Goal: Task Accomplishment & Management: Complete application form

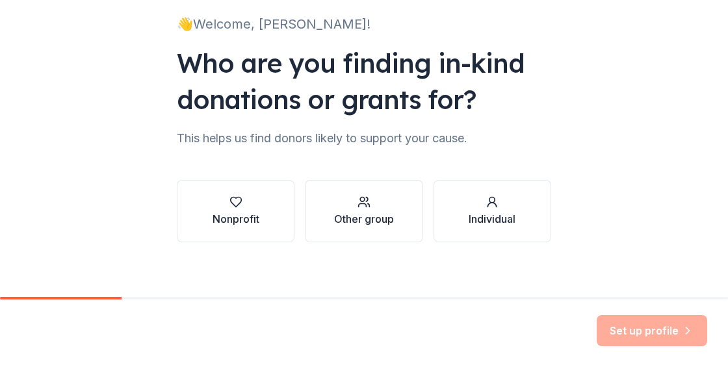
scroll to position [97, 0]
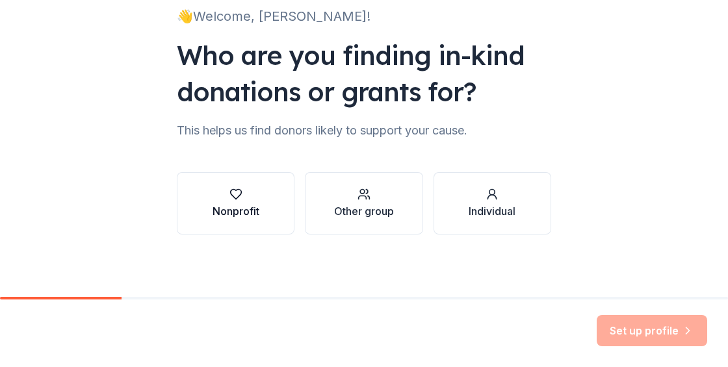
click at [243, 204] on div "Nonprofit" at bounding box center [235, 211] width 47 height 16
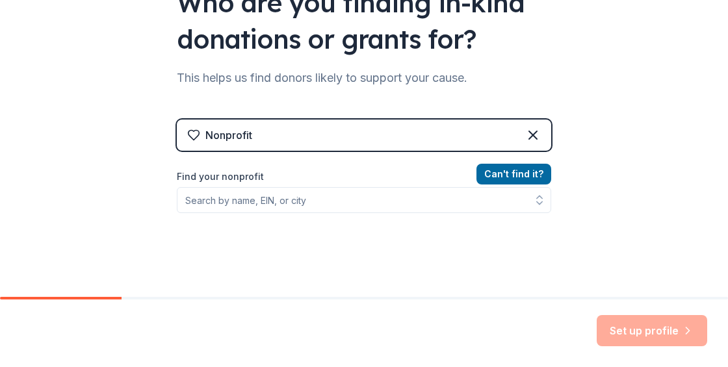
scroll to position [159, 0]
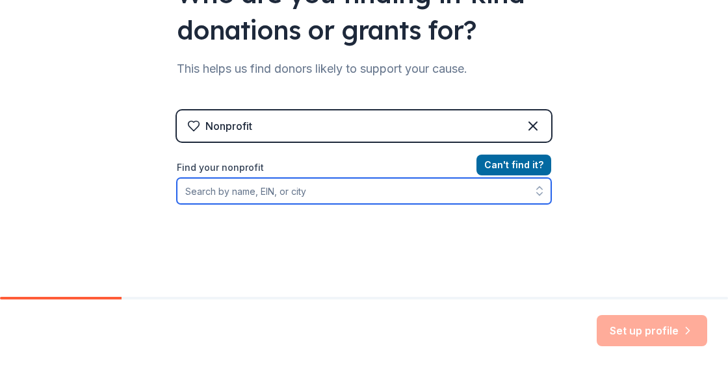
click at [324, 192] on input "Find your nonprofit" at bounding box center [364, 191] width 374 height 26
type input "Academy for Dramatic Arts"
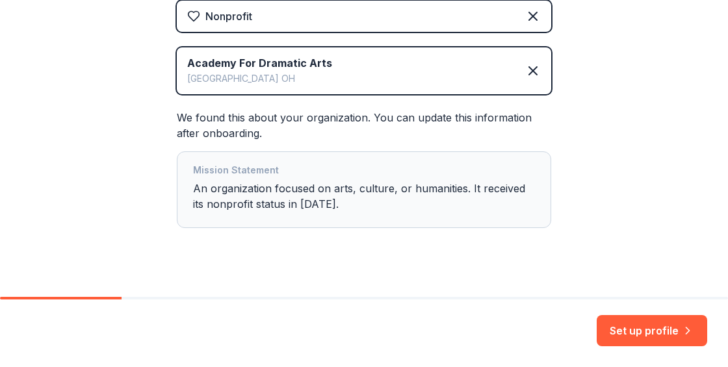
scroll to position [288, 0]
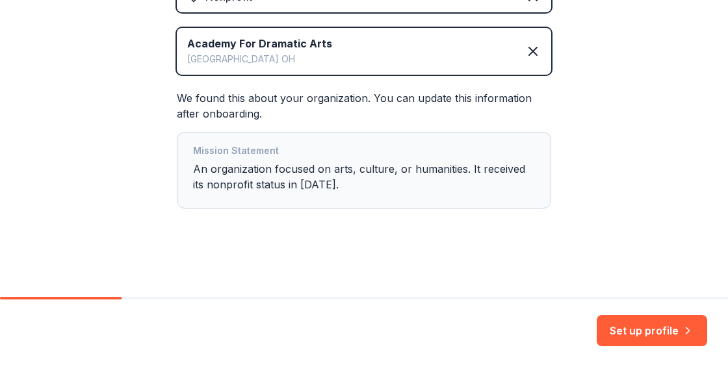
click at [346, 183] on div "Mission Statement An organization focused on arts, culture, or humanities. It r…" at bounding box center [364, 170] width 342 height 55
click at [321, 188] on div "Mission Statement An organization focused on arts, culture, or humanities. It r…" at bounding box center [364, 170] width 342 height 55
click at [302, 184] on div "Mission Statement An organization focused on arts, culture, or humanities. It r…" at bounding box center [364, 170] width 342 height 55
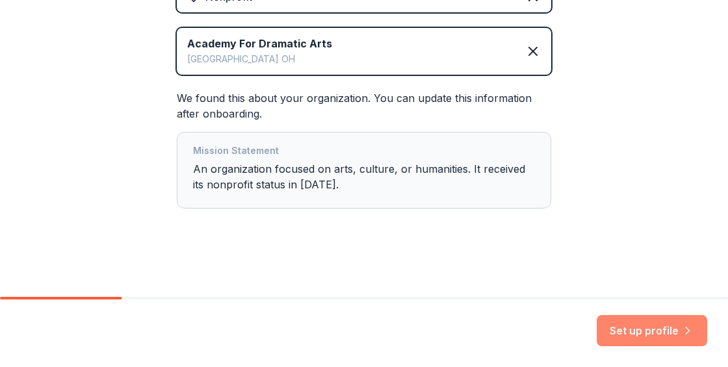
click at [656, 331] on button "Set up profile" at bounding box center [651, 330] width 110 height 31
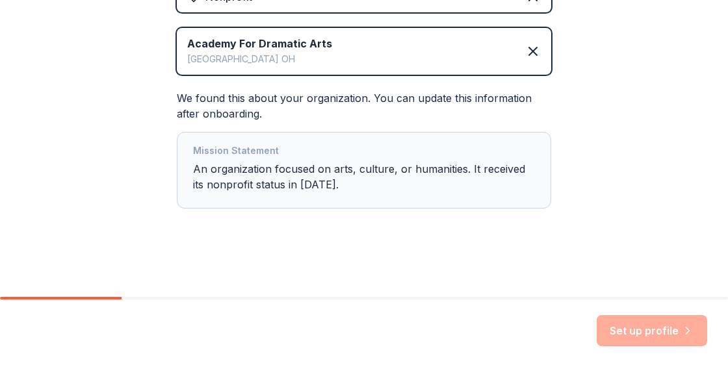
click at [671, 334] on div "Set up profile" at bounding box center [651, 330] width 110 height 31
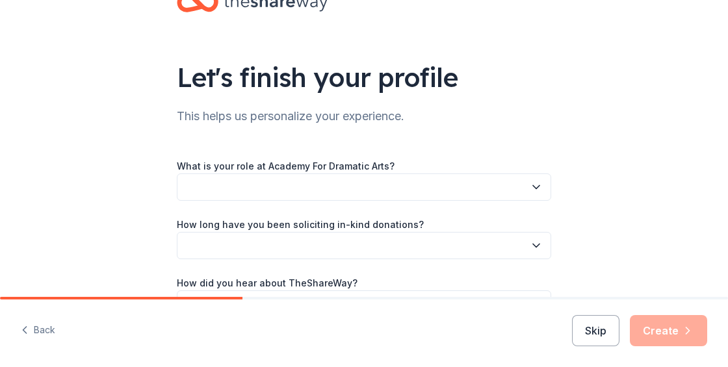
scroll to position [45, 0]
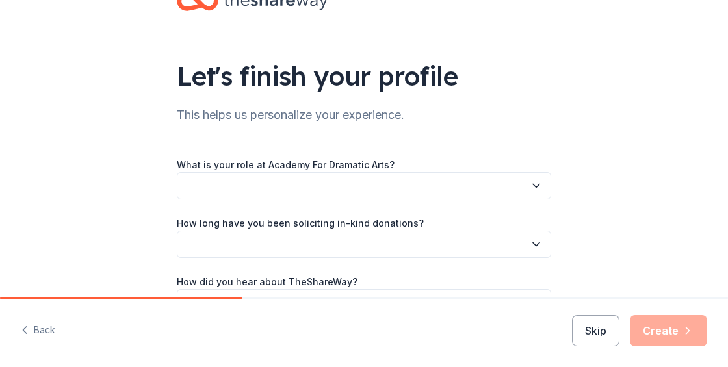
click at [382, 189] on button "button" at bounding box center [364, 185] width 374 height 27
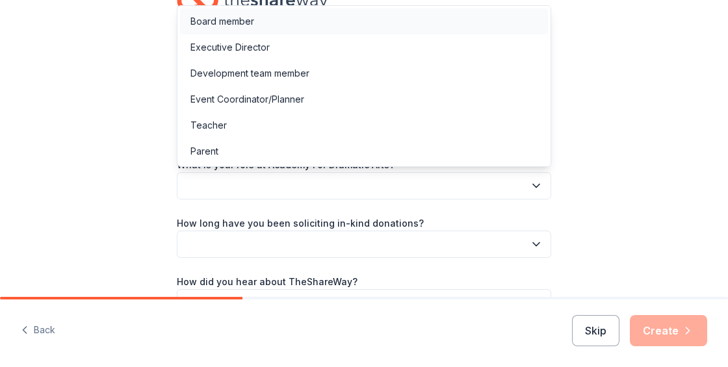
click at [424, 23] on div "Board member" at bounding box center [364, 21] width 368 height 26
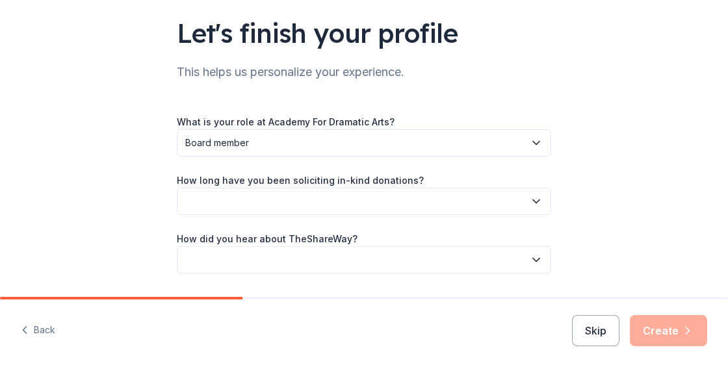
scroll to position [94, 0]
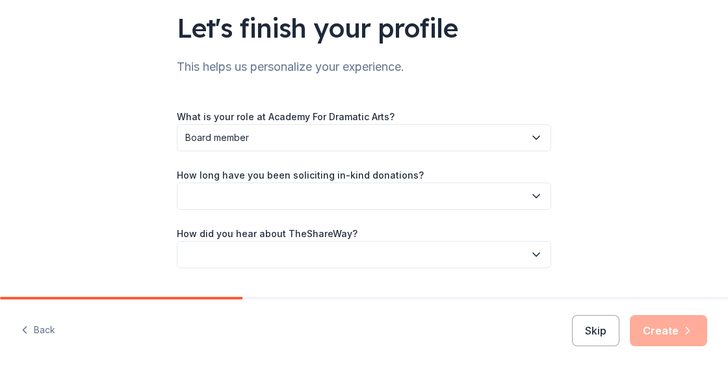
click at [366, 203] on button "button" at bounding box center [364, 196] width 374 height 27
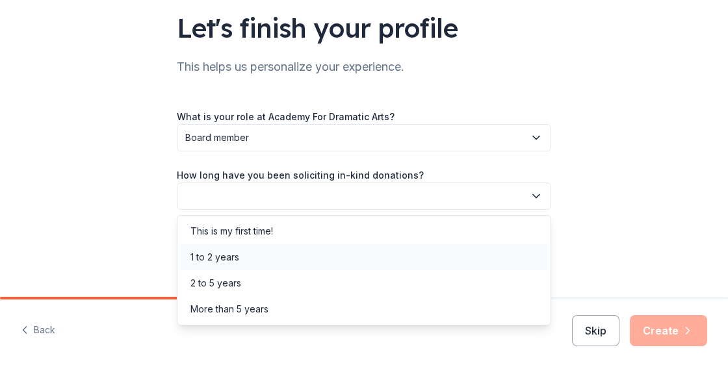
click at [308, 257] on div "1 to 2 years" at bounding box center [364, 257] width 368 height 26
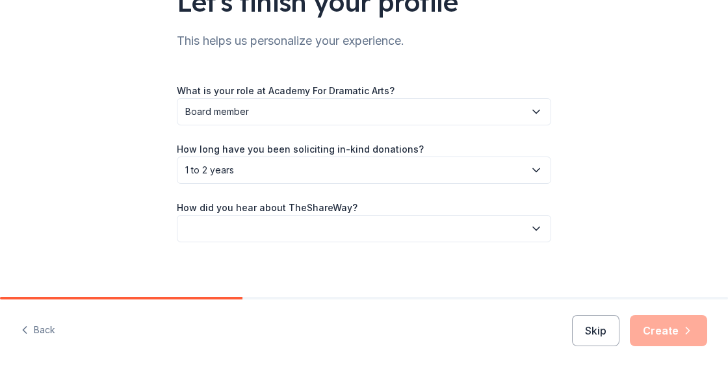
scroll to position [127, 0]
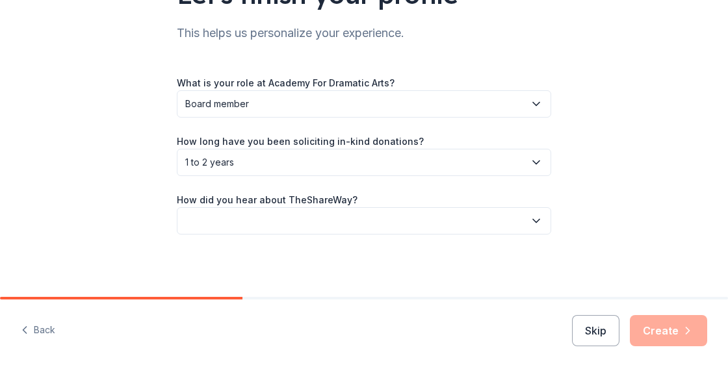
click at [346, 224] on button "button" at bounding box center [364, 220] width 374 height 27
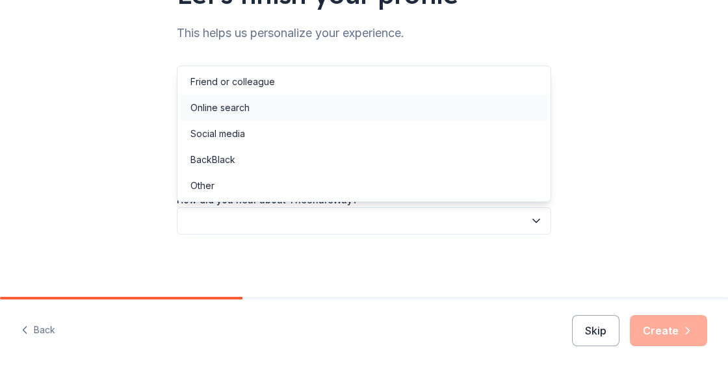
click at [410, 117] on div "Online search" at bounding box center [364, 108] width 368 height 26
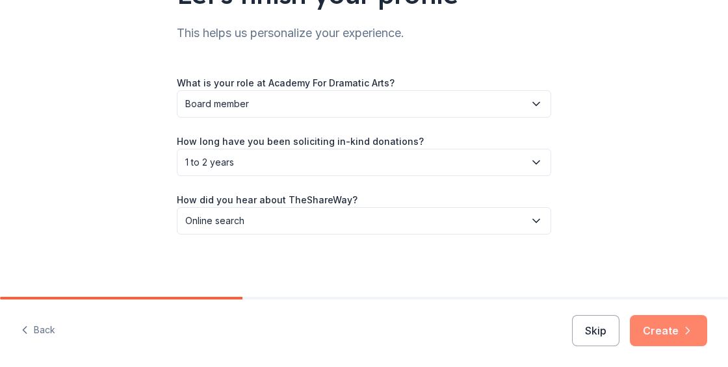
click at [681, 339] on button "Create" at bounding box center [668, 330] width 77 height 31
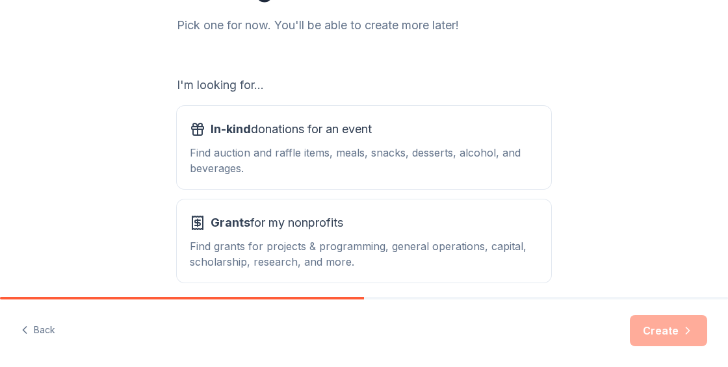
scroll to position [172, 0]
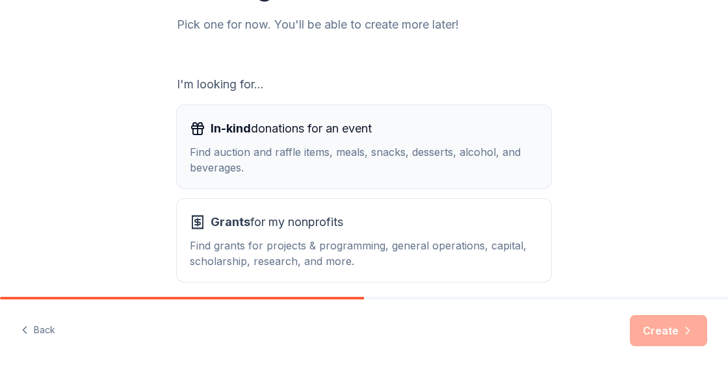
click at [428, 156] on div "Find auction and raffle items, meals, snacks, desserts, alcohol, and beverages." at bounding box center [364, 159] width 348 height 31
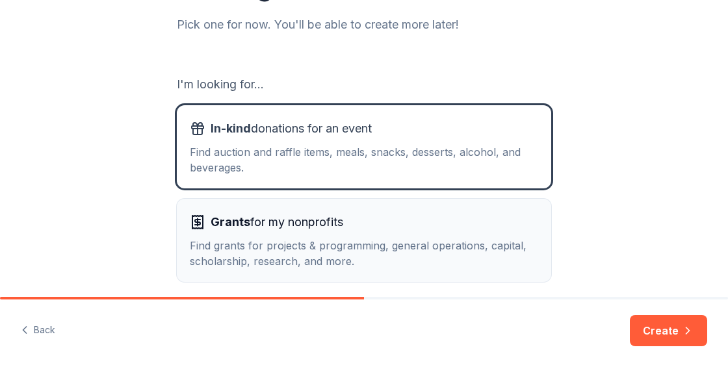
click at [405, 242] on div "Find grants for projects & programming, general operations, capital, scholarshi…" at bounding box center [364, 253] width 348 height 31
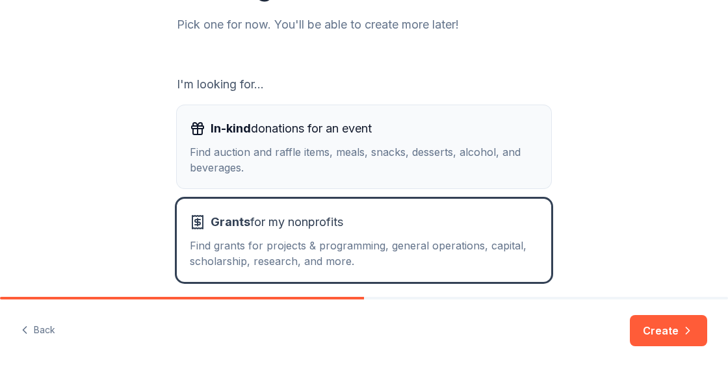
click at [437, 160] on div "Find auction and raffle items, meals, snacks, desserts, alcohol, and beverages." at bounding box center [364, 159] width 348 height 31
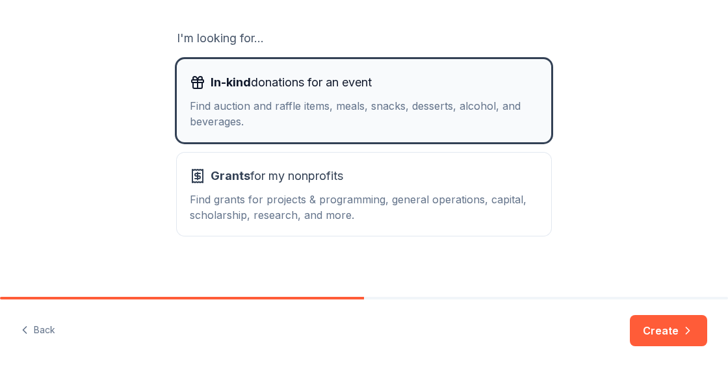
scroll to position [227, 0]
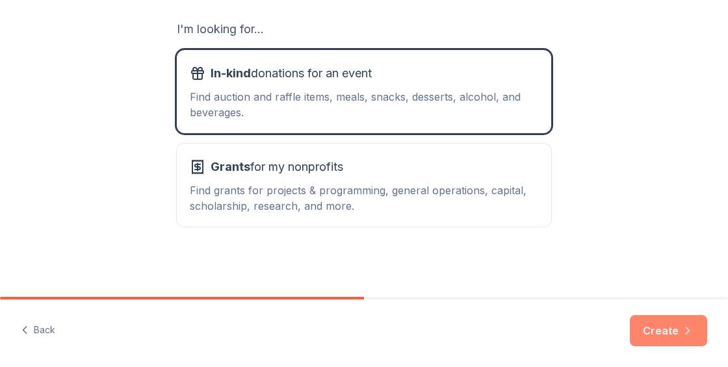
click at [659, 334] on button "Create" at bounding box center [668, 330] width 77 height 31
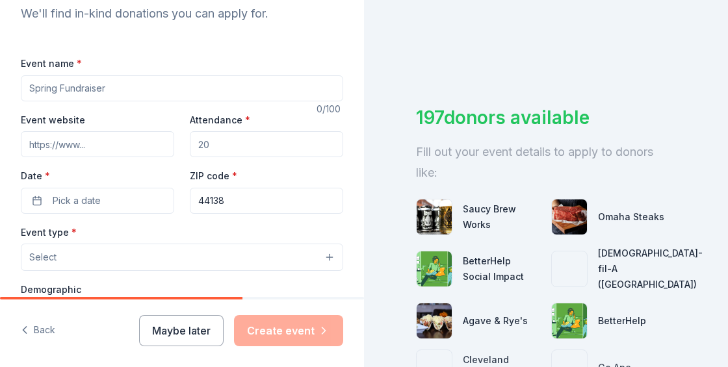
scroll to position [148, 0]
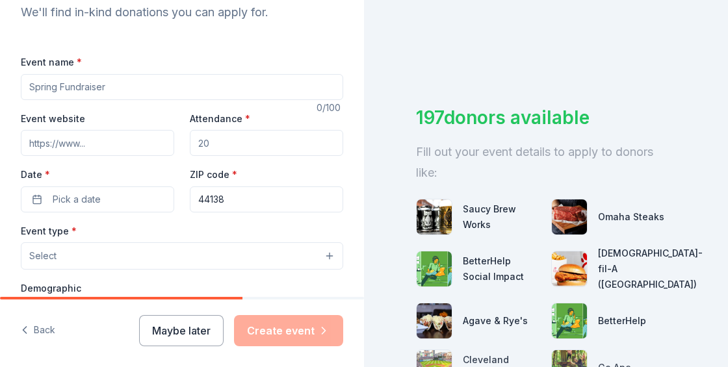
click at [230, 83] on input "Event name *" at bounding box center [182, 87] width 322 height 26
click at [240, 87] on input "Event name *" at bounding box center [182, 87] width 322 height 26
type input "Basket Raffle"
click at [117, 146] on input "Event website" at bounding box center [97, 143] width 153 height 26
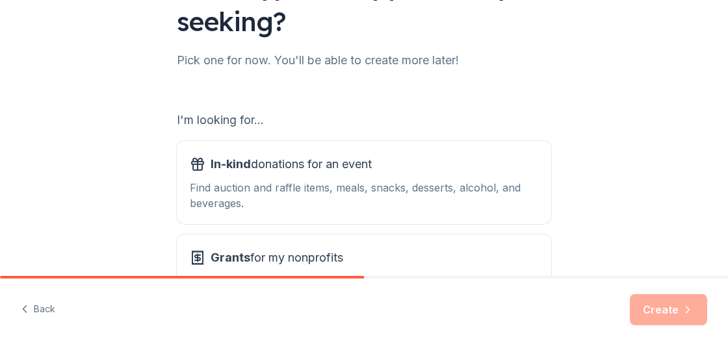
scroll to position [136, 0]
click at [410, 178] on div "In-kind donations for an event Find auction and raffle items, meals, snacks, de…" at bounding box center [364, 182] width 348 height 57
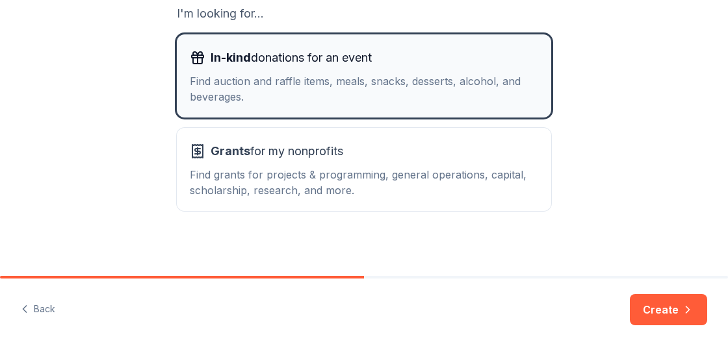
scroll to position [248, 0]
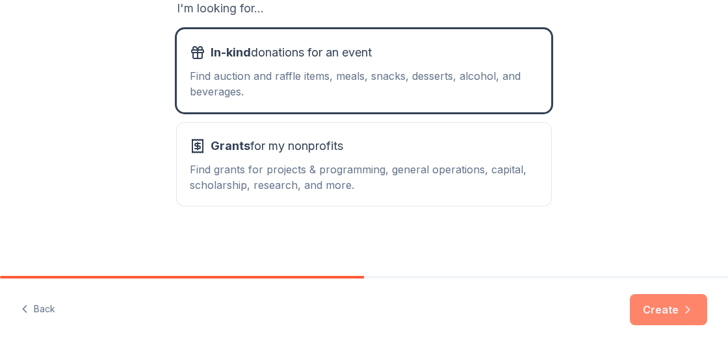
click at [689, 316] on button "Create" at bounding box center [668, 309] width 77 height 31
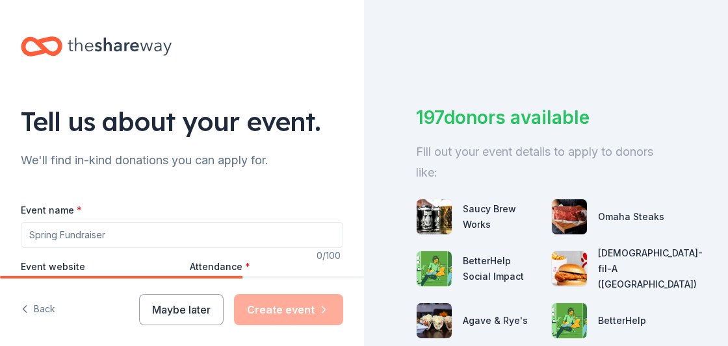
click at [180, 233] on input "Event name *" at bounding box center [182, 235] width 322 height 26
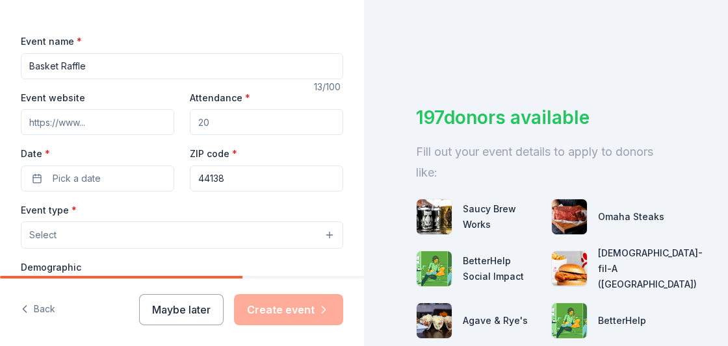
scroll to position [173, 0]
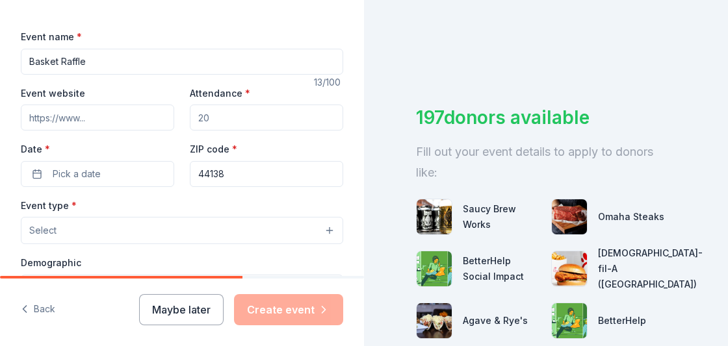
type input "Basket Raffle"
click at [131, 122] on input "Event website" at bounding box center [97, 118] width 153 height 26
paste input "[URL][DOMAIN_NAME]"
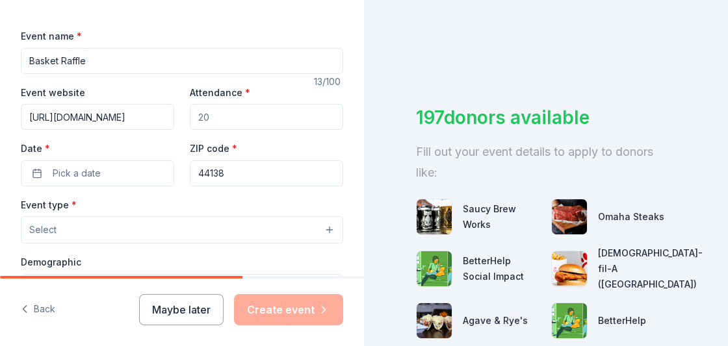
type input "[URL][DOMAIN_NAME]"
click at [275, 118] on input "Attendance *" at bounding box center [266, 117] width 153 height 26
type input "2000"
click at [148, 58] on input "Basket Raffle" at bounding box center [182, 61] width 322 height 26
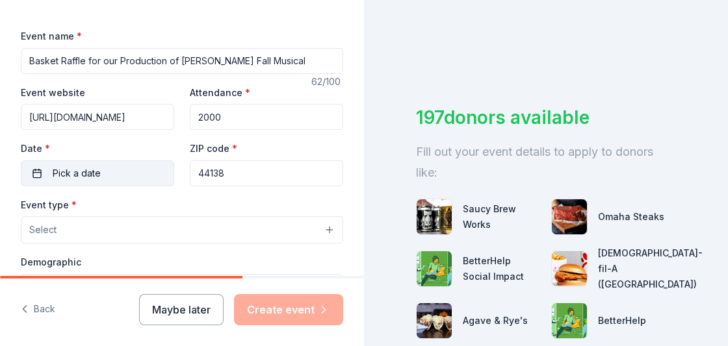
type input "Basket Raffle for our Production of [PERSON_NAME] Fall Musical"
click at [82, 179] on span "Pick a date" at bounding box center [77, 174] width 48 height 16
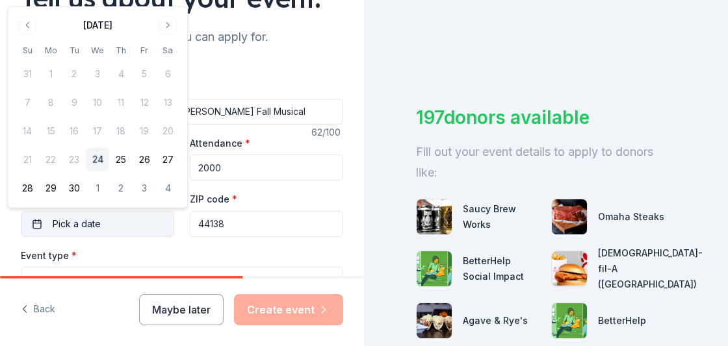
scroll to position [124, 0]
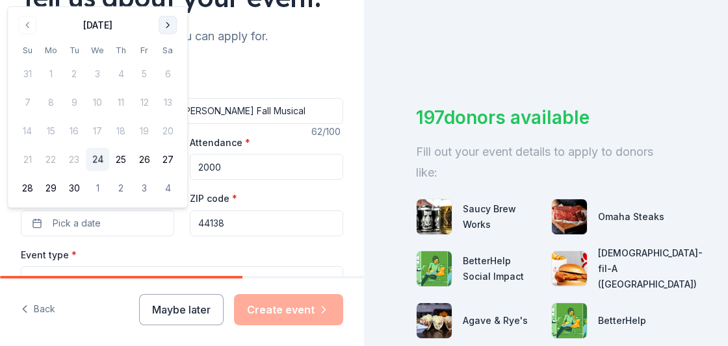
click at [173, 23] on button "Go to next month" at bounding box center [168, 25] width 18 height 18
click at [168, 29] on button "Go to next month" at bounding box center [168, 25] width 18 height 18
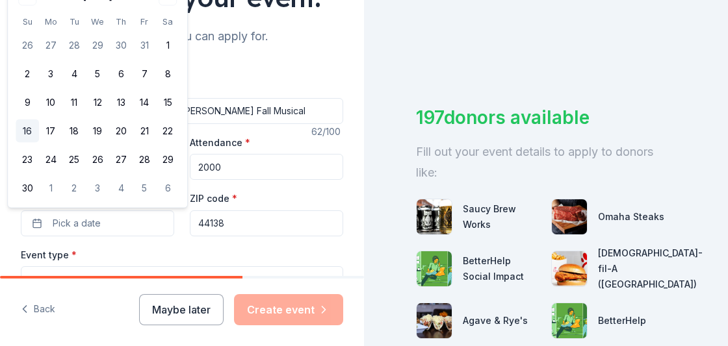
click at [25, 131] on button "16" at bounding box center [27, 131] width 23 height 23
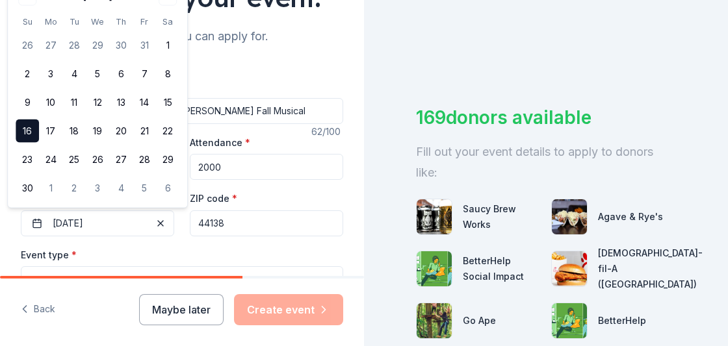
click at [255, 226] on input "44138" at bounding box center [266, 224] width 153 height 26
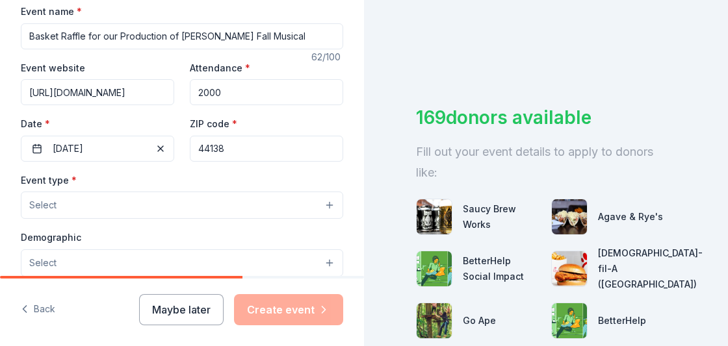
scroll to position [199, 0]
click at [169, 207] on button "Select" at bounding box center [182, 205] width 322 height 27
click at [94, 240] on span "Fundraiser" at bounding box center [182, 238] width 300 height 17
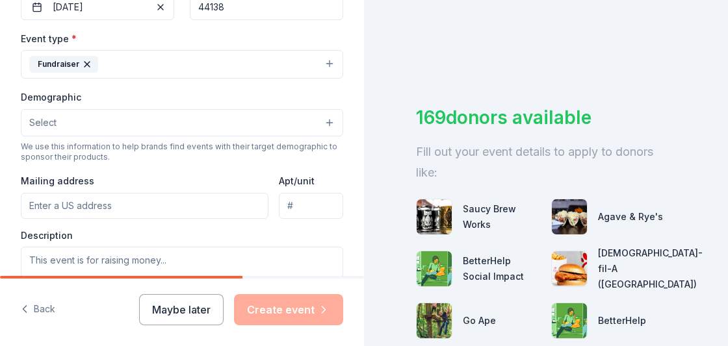
click at [304, 125] on button "Select" at bounding box center [182, 122] width 322 height 27
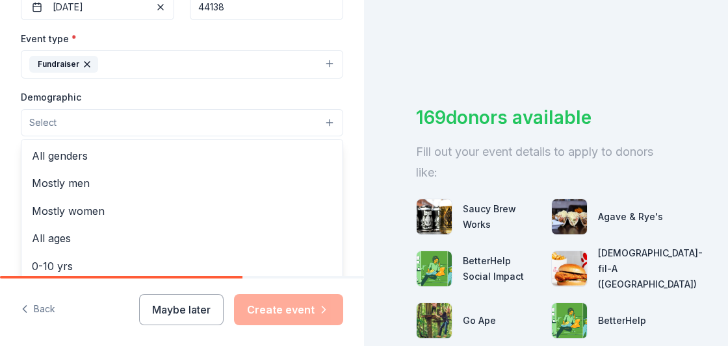
click at [86, 151] on span "All genders" at bounding box center [182, 155] width 300 height 17
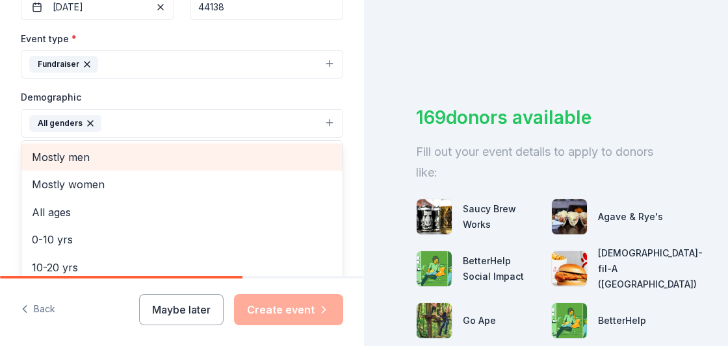
click at [95, 217] on span "All ages" at bounding box center [182, 212] width 300 height 17
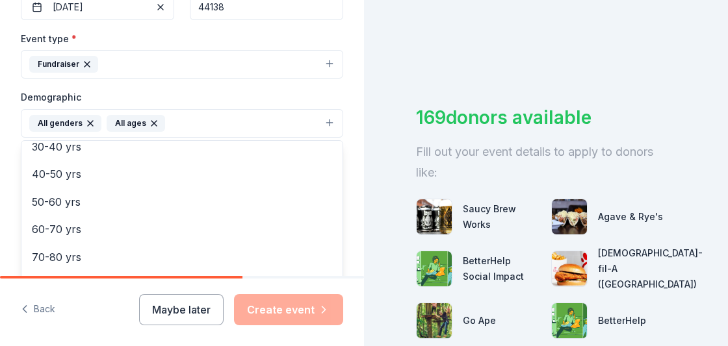
scroll to position [153, 0]
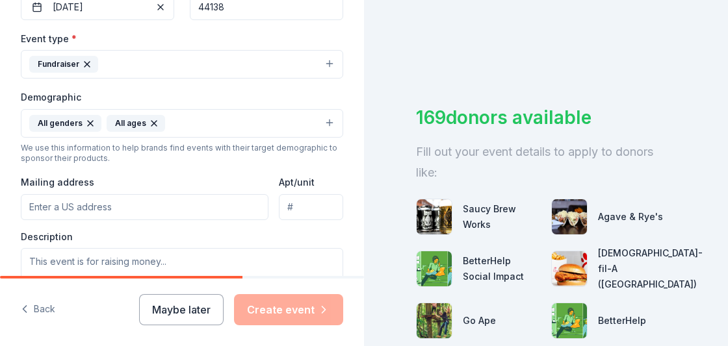
click at [205, 208] on input "Mailing address" at bounding box center [145, 207] width 248 height 26
type input "23114 West Rd"
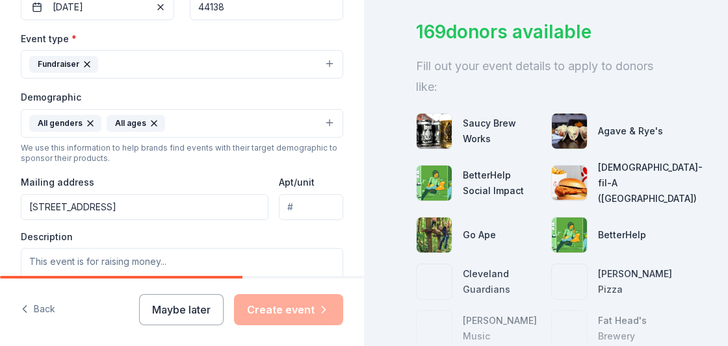
scroll to position [91, 0]
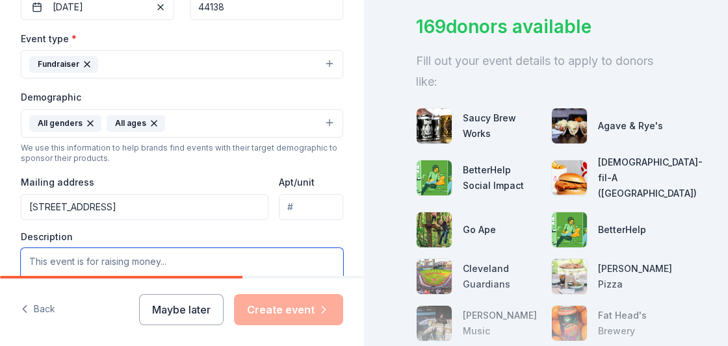
click at [196, 264] on textarea at bounding box center [182, 277] width 322 height 58
paste textarea "Academy for Dramatic Arts (AFDA) is a non-profit group for aspiring YOUTH perfo…"
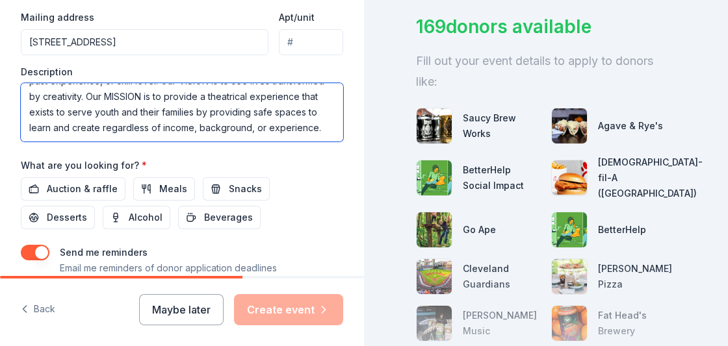
scroll to position [528, 0]
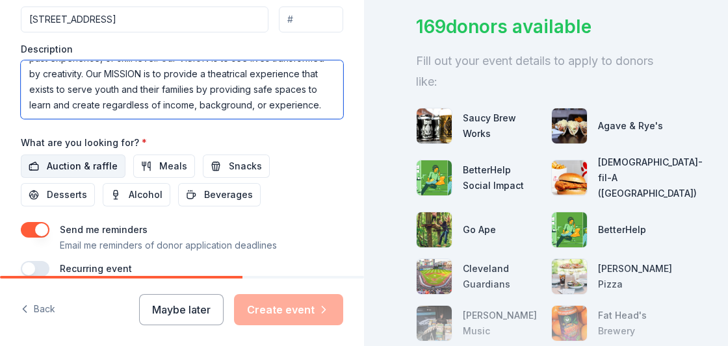
type textarea "Academy for Dramatic Arts (AFDA) is a non-profit group for aspiring YOUTH perfo…"
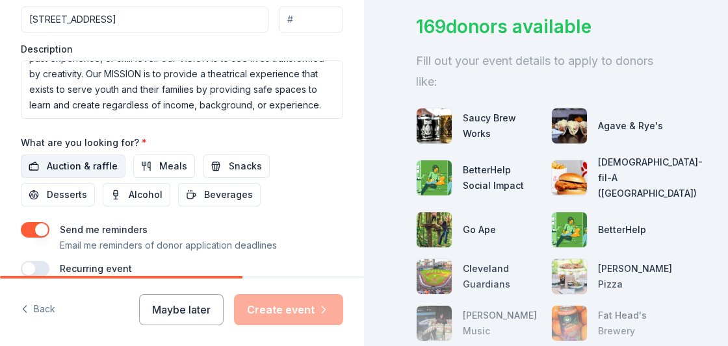
click at [81, 167] on span "Auction & raffle" at bounding box center [82, 167] width 71 height 16
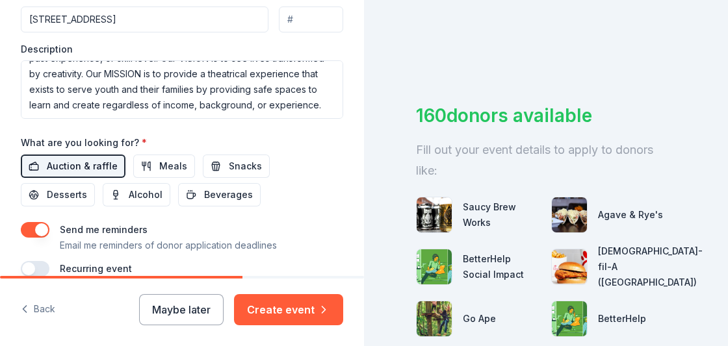
scroll to position [91, 0]
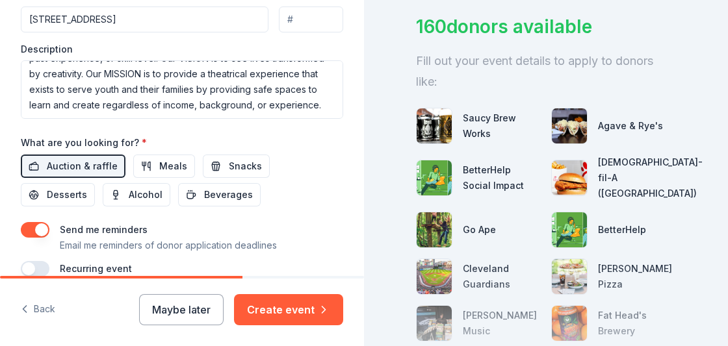
click at [45, 273] on button "button" at bounding box center [35, 269] width 29 height 16
click at [127, 313] on button "November 2026" at bounding box center [93, 308] width 67 height 26
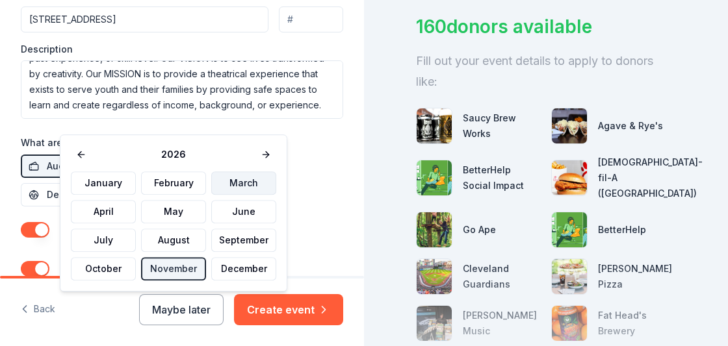
click at [257, 183] on button "March" at bounding box center [243, 183] width 65 height 23
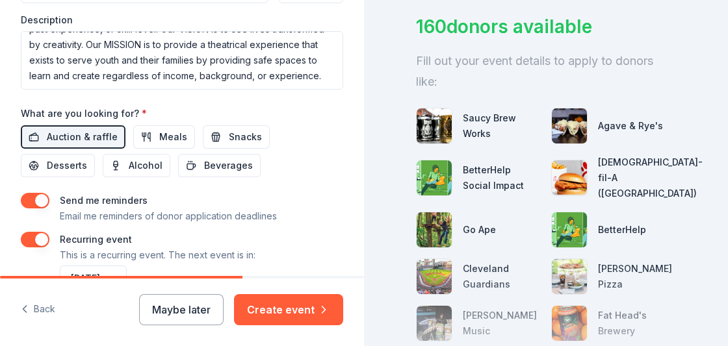
scroll to position [575, 0]
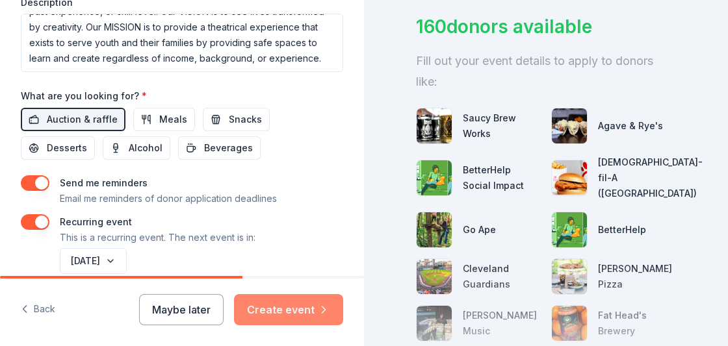
click at [311, 326] on button "Create event" at bounding box center [288, 309] width 109 height 31
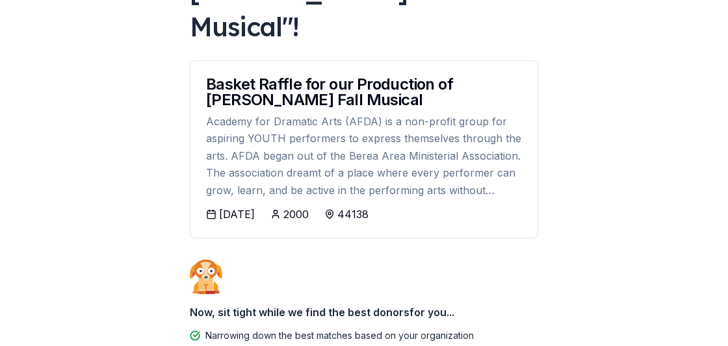
scroll to position [209, 0]
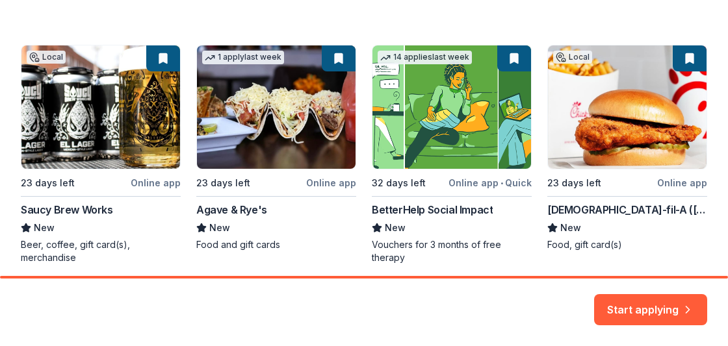
scroll to position [219, 0]
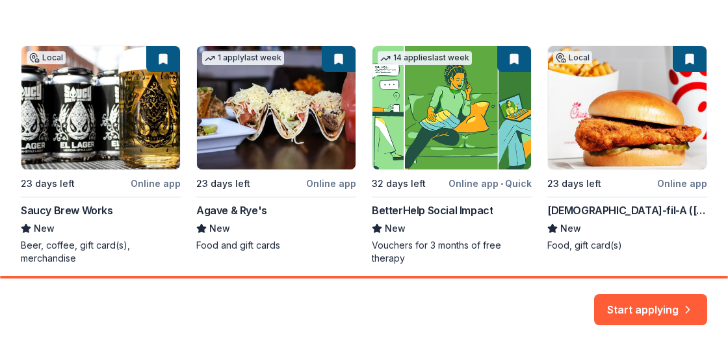
click at [135, 155] on div "Local 23 days left Online app Saucy Brew Works New Beer, coffee, gift card(s), …" at bounding box center [364, 268] width 686 height 447
click at [84, 208] on div "Local 23 days left Online app Saucy Brew Works New Beer, coffee, gift card(s), …" at bounding box center [364, 268] width 686 height 447
click at [146, 185] on div "Local 23 days left Online app Saucy Brew Works New Beer, coffee, gift card(s), …" at bounding box center [364, 268] width 686 height 447
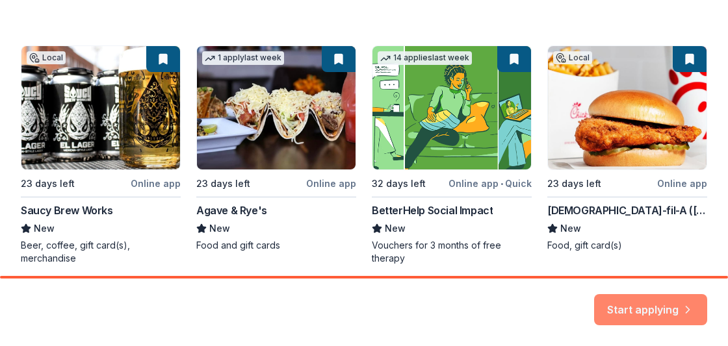
click at [704, 313] on button "Start applying" at bounding box center [650, 302] width 113 height 31
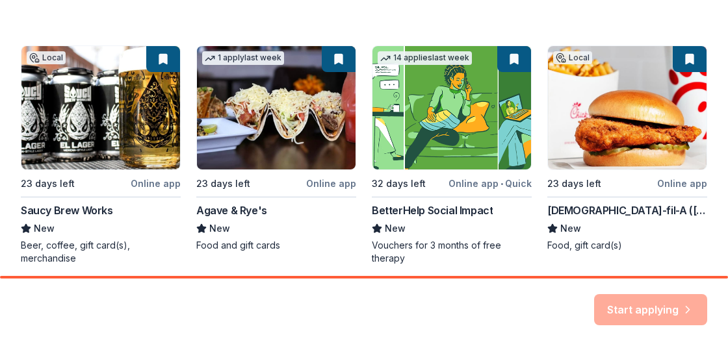
click at [687, 300] on div "Start applying" at bounding box center [650, 309] width 113 height 31
click at [661, 305] on div "Start applying" at bounding box center [650, 309] width 113 height 31
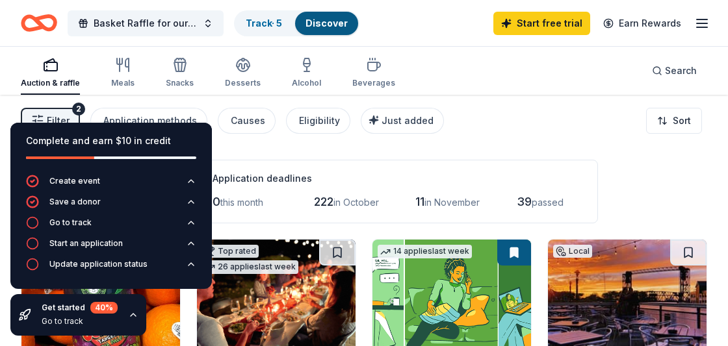
click at [526, 168] on div "Application deadlines 0 this month 222 in October 11 in November 39 passed" at bounding box center [397, 192] width 402 height 64
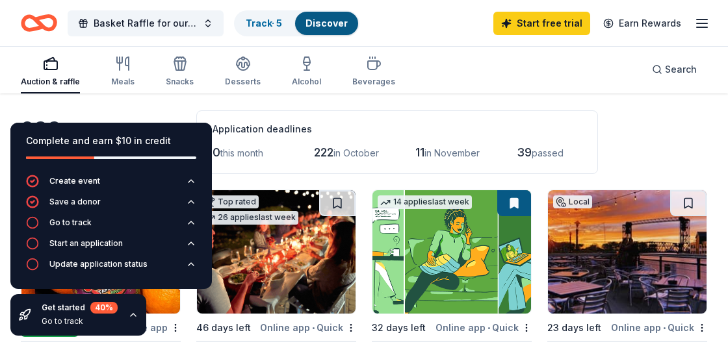
scroll to position [49, 0]
click at [97, 327] on div "Go to track" at bounding box center [80, 321] width 76 height 10
click at [133, 320] on icon "button" at bounding box center [133, 315] width 10 height 10
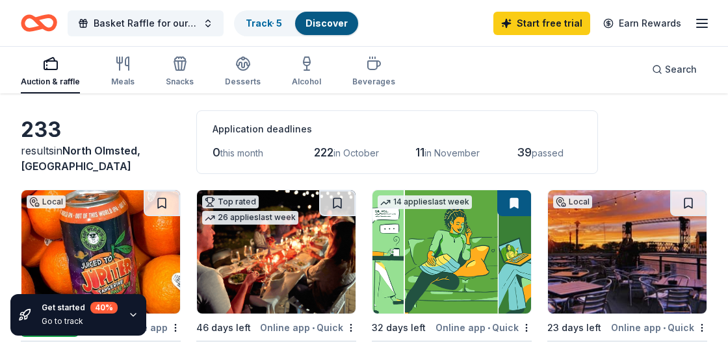
click at [131, 320] on icon "button" at bounding box center [133, 315] width 10 height 10
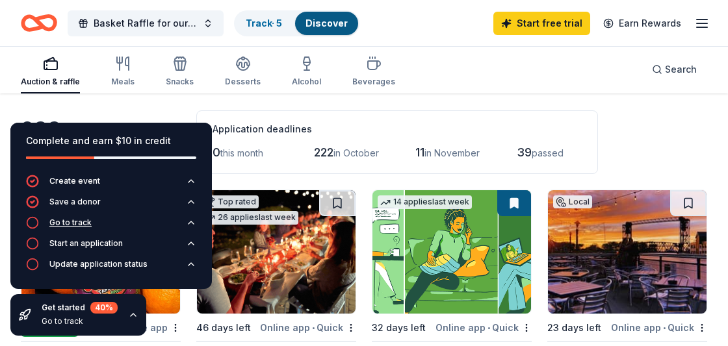
click at [81, 229] on div "Go to track" at bounding box center [59, 222] width 66 height 13
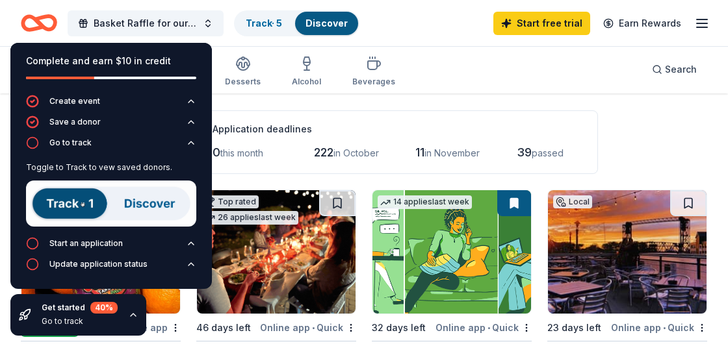
click at [86, 227] on img at bounding box center [111, 204] width 170 height 46
click at [158, 227] on img at bounding box center [111, 204] width 170 height 46
click at [159, 227] on img at bounding box center [111, 204] width 170 height 46
click at [94, 227] on img at bounding box center [111, 204] width 170 height 46
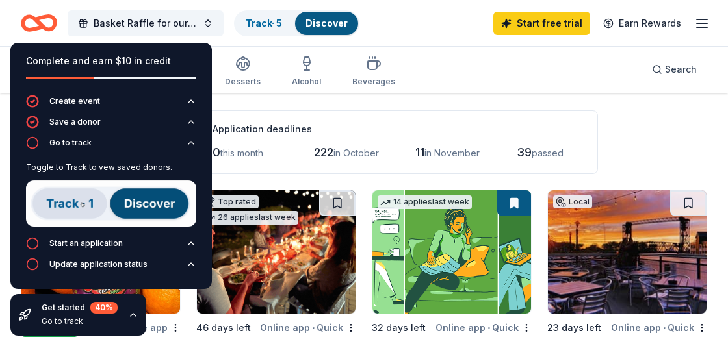
click at [82, 227] on img at bounding box center [111, 204] width 170 height 46
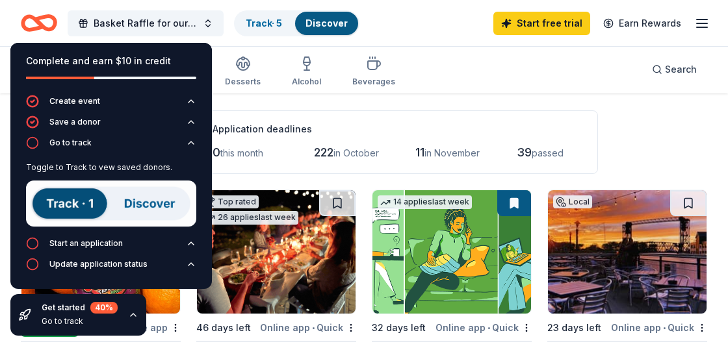
click at [131, 320] on icon "button" at bounding box center [133, 315] width 10 height 10
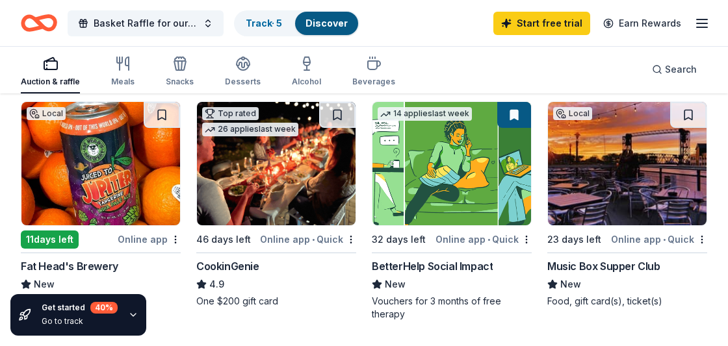
scroll to position [142, 0]
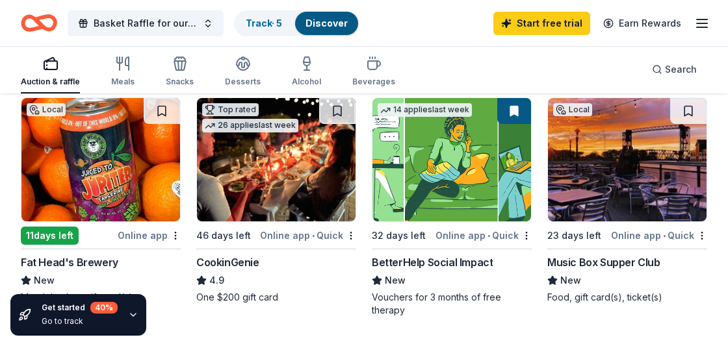
click at [157, 239] on div "Online app" at bounding box center [149, 235] width 63 height 16
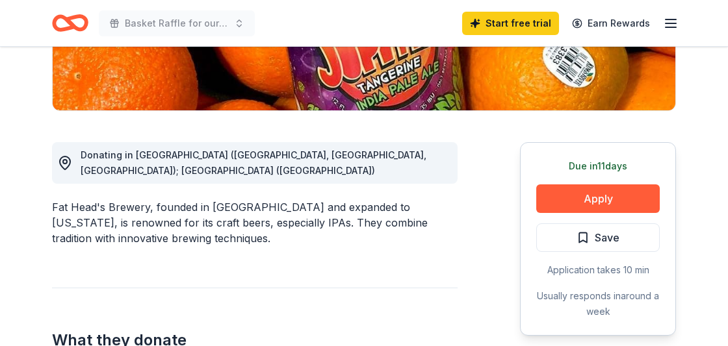
scroll to position [285, 0]
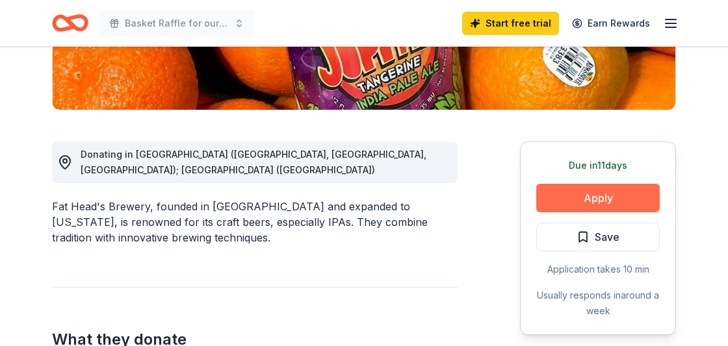
click at [621, 196] on button "Apply" at bounding box center [597, 198] width 123 height 29
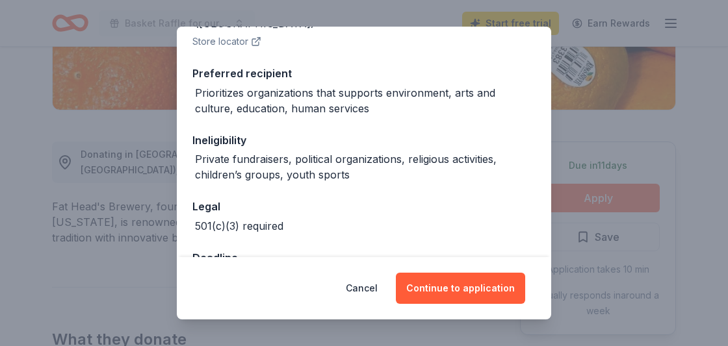
scroll to position [227, 0]
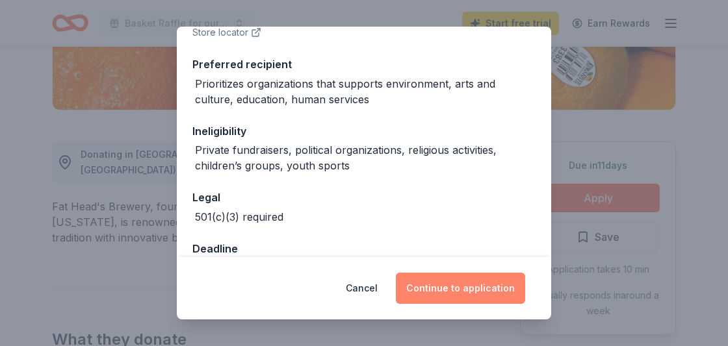
click at [495, 304] on button "Continue to application" at bounding box center [460, 288] width 129 height 31
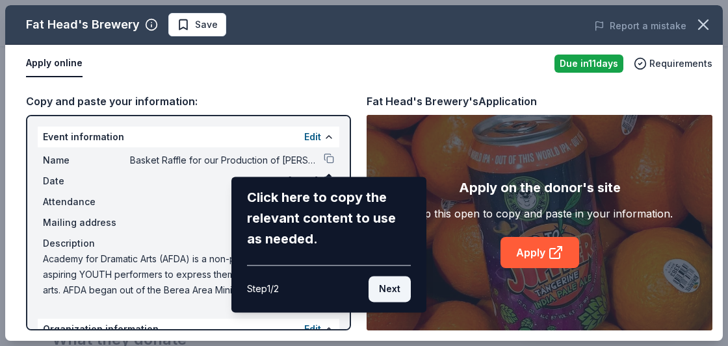
click at [398, 292] on button "Next" at bounding box center [389, 289] width 42 height 26
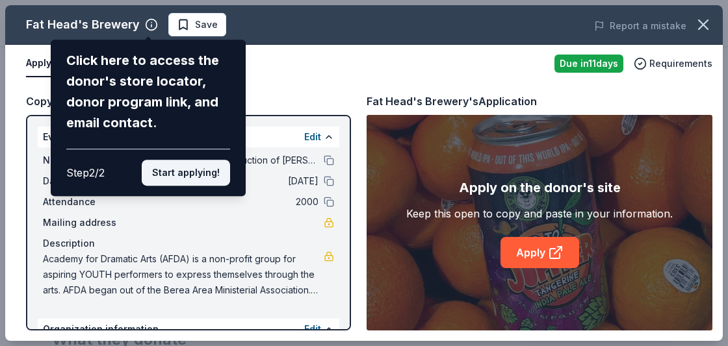
click at [193, 172] on button "Start applying!" at bounding box center [186, 173] width 88 height 26
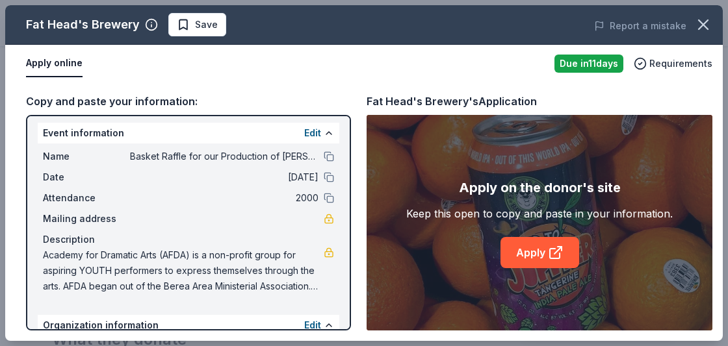
scroll to position [0, 0]
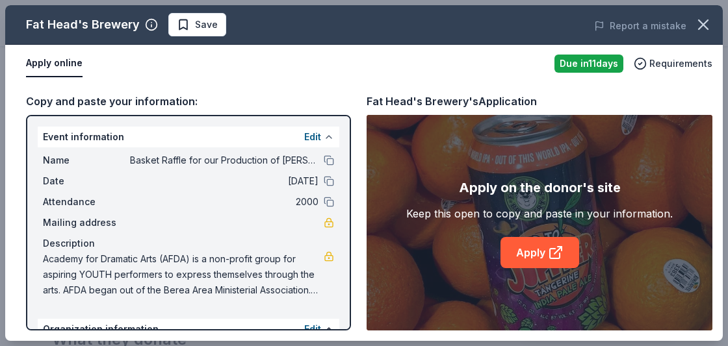
click at [326, 138] on button at bounding box center [329, 137] width 10 height 10
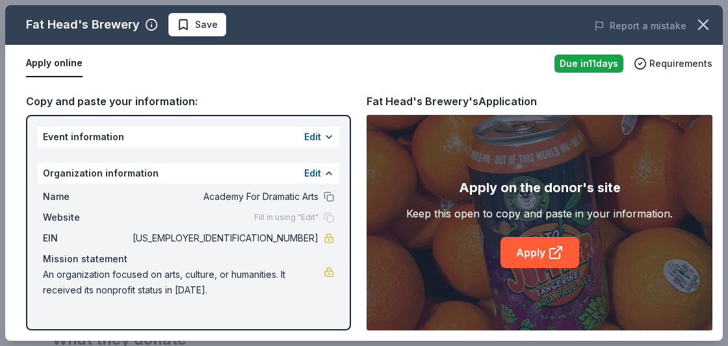
click at [260, 139] on div "Event information Edit" at bounding box center [188, 137] width 301 height 21
click at [258, 144] on div "Event information Edit" at bounding box center [188, 137] width 301 height 21
click at [326, 142] on button at bounding box center [329, 137] width 10 height 10
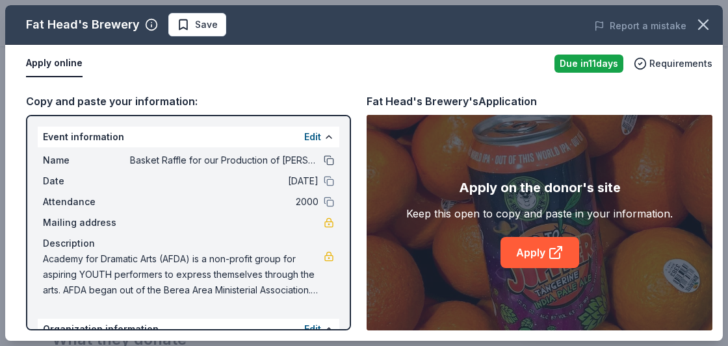
click at [330, 161] on button at bounding box center [329, 160] width 10 height 10
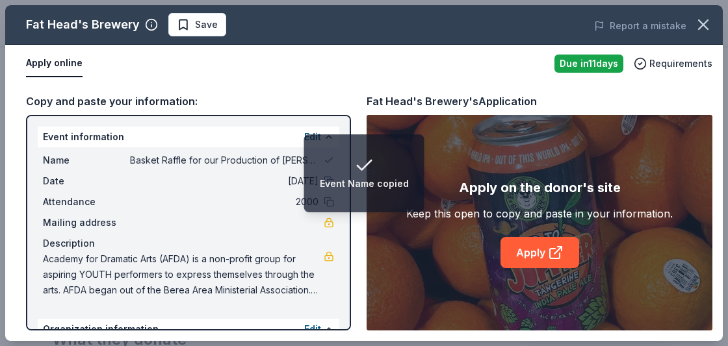
click at [270, 214] on div "Name Basket Raffle for our Production of Percy Jackson Fall Musical Date 11/16/…" at bounding box center [188, 225] width 301 height 156
click at [285, 160] on span "Basket Raffle for our Production of Percy Jackson Fall Musical" at bounding box center [224, 161] width 188 height 16
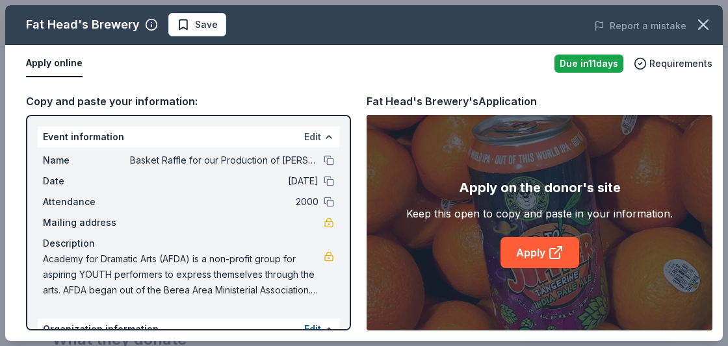
click at [320, 139] on button "Edit" at bounding box center [312, 137] width 17 height 16
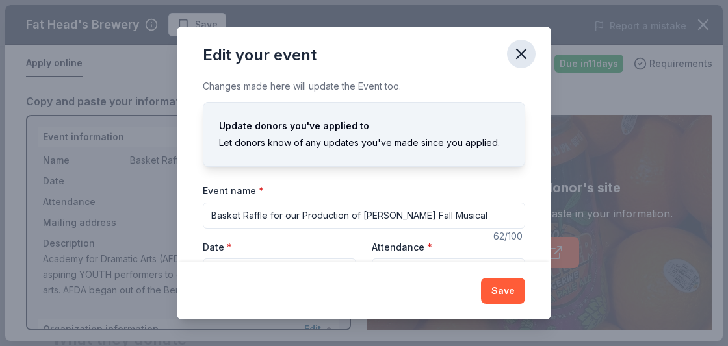
click at [525, 58] on icon "button" at bounding box center [521, 53] width 9 height 9
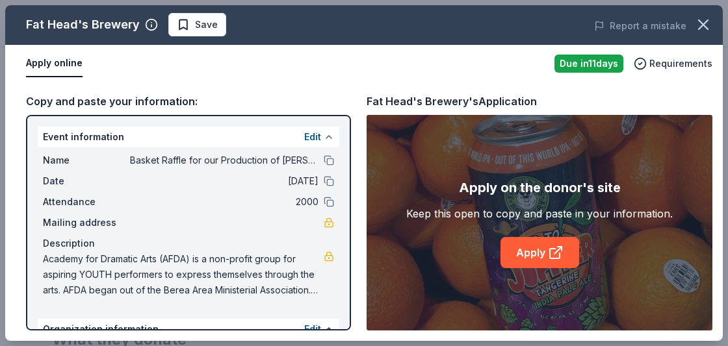
click at [324, 138] on button at bounding box center [329, 137] width 10 height 10
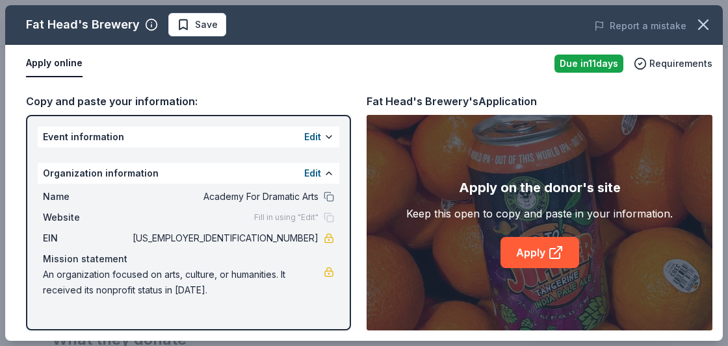
click at [232, 298] on span "An organization focused on arts, culture, or humanities. It received its nonpro…" at bounding box center [183, 282] width 281 height 31
click at [317, 173] on button "Edit" at bounding box center [312, 174] width 17 height 16
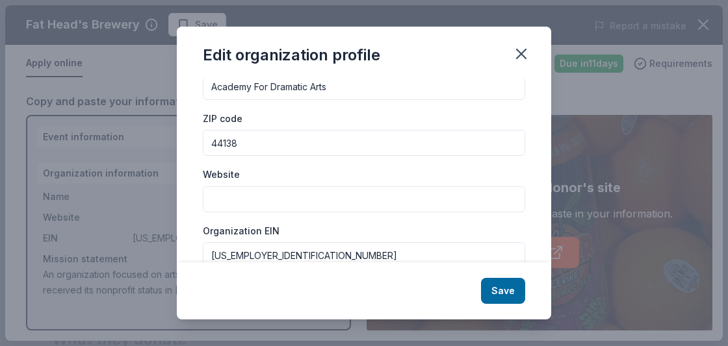
scroll to position [49, 0]
click at [308, 203] on input "Website" at bounding box center [364, 199] width 322 height 26
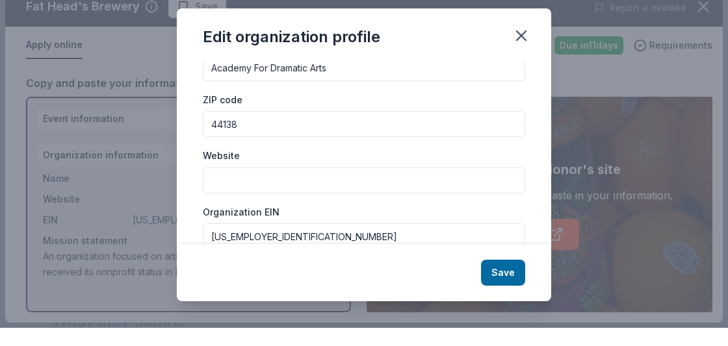
scroll to position [285, 0]
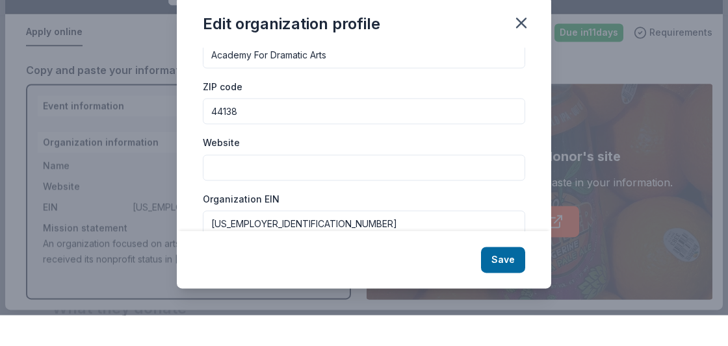
paste input "Basket Raffle for our Production of Percy Jackson Fall Musical"
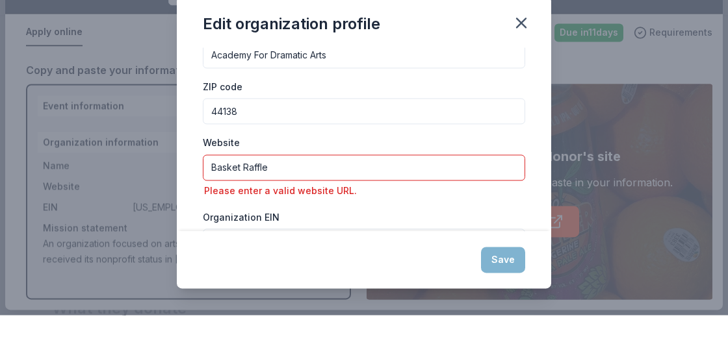
type input "Basket"
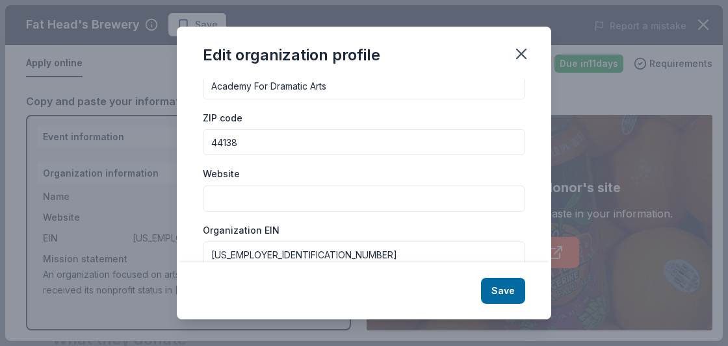
paste input "www.academyfordramaticarts.net"
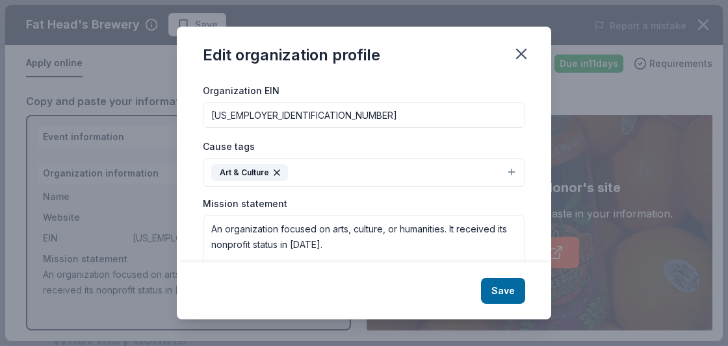
scroll to position [188, 0]
type input "www.academyfordramaticarts.net"
click at [346, 246] on textarea "An organization focused on arts, culture, or humanities. It received its nonpro…" at bounding box center [364, 261] width 322 height 90
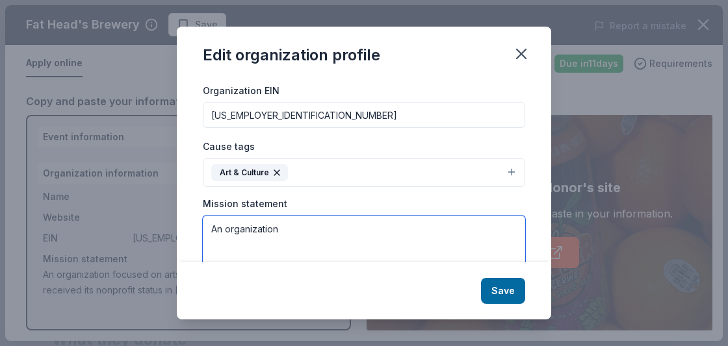
type textarea "An"
paste textarea "Our VISION is to see lives transformed by creativity. Our MISSION is to provide…"
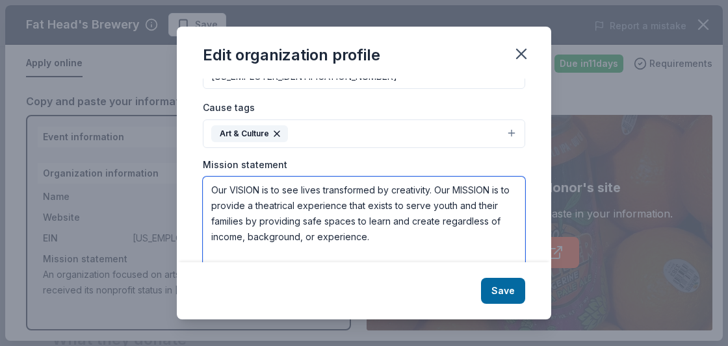
scroll to position [251, 0]
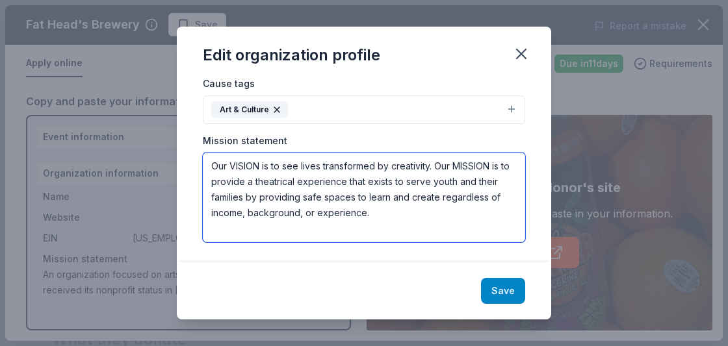
type textarea "Our VISION is to see lives transformed by creativity. Our MISSION is to provide…"
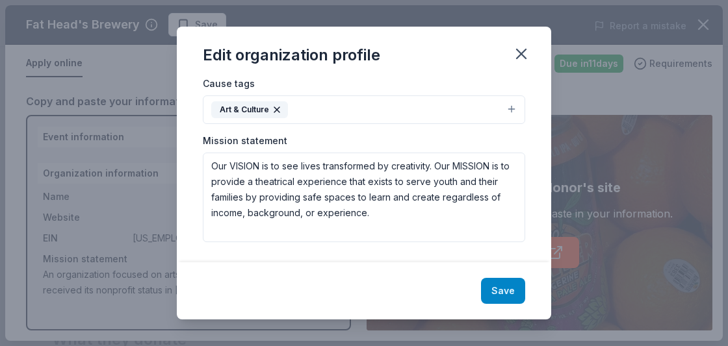
click at [515, 297] on button "Save" at bounding box center [503, 291] width 44 height 26
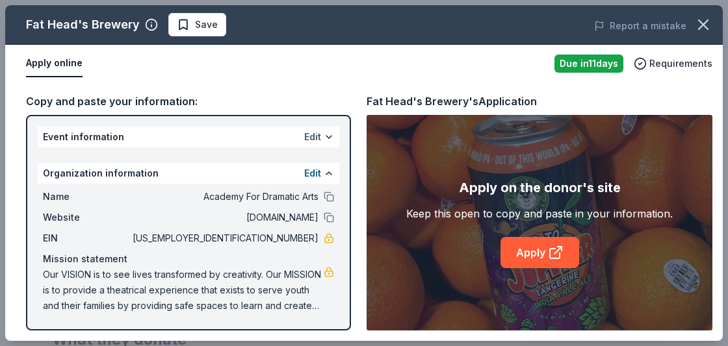
click at [320, 130] on button "Edit" at bounding box center [312, 137] width 17 height 16
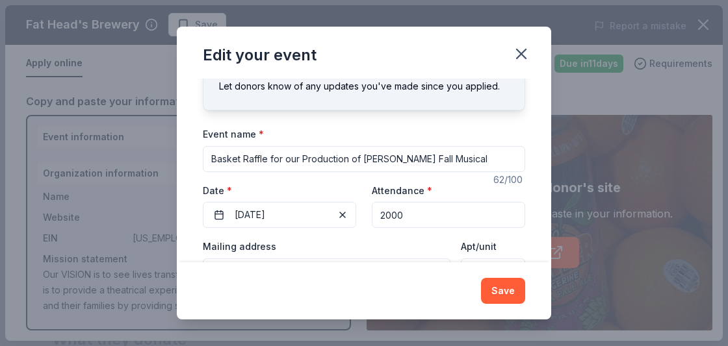
scroll to position [62, 0]
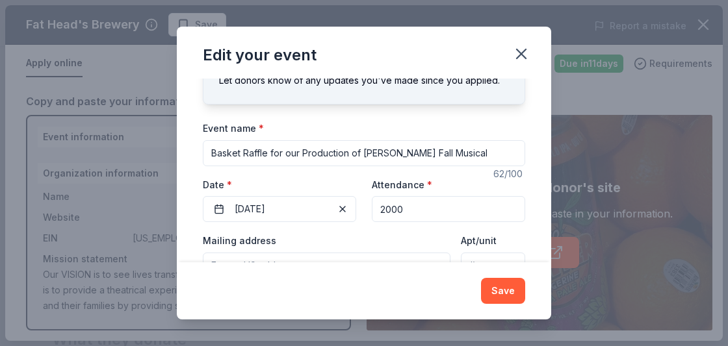
click at [498, 155] on input "Basket Raffle for our Production of Percy Jackson Fall Musical" at bounding box center [364, 153] width 322 height 26
type input "Basket"
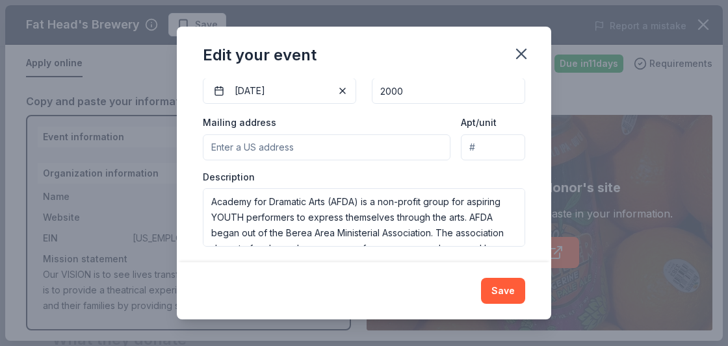
scroll to position [186, 0]
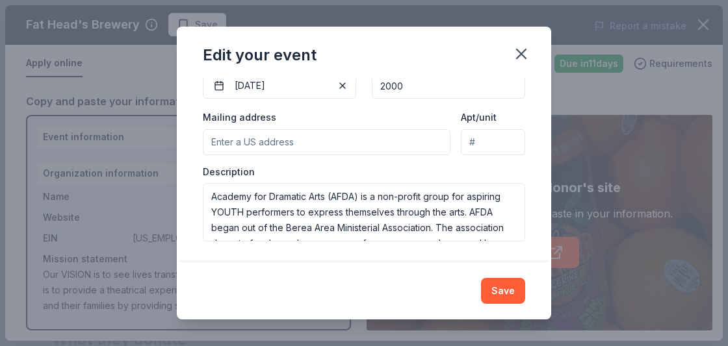
type input "Lightning Thief:Percy Jackson Musical Basket Raffle"
click at [376, 144] on div "Event name * Lightning Thief:Percy Jackson Musical Basket Raffle 51 /100 Event …" at bounding box center [364, 119] width 322 height 245
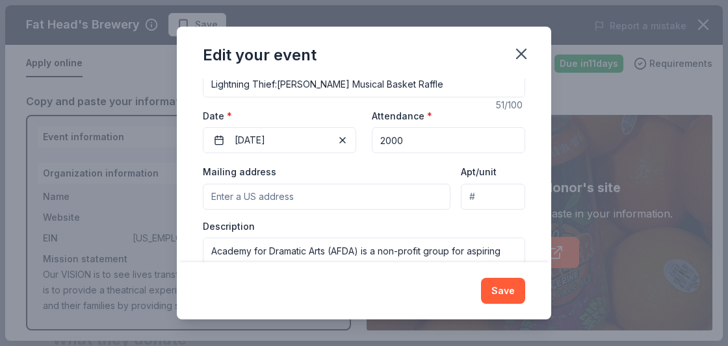
click at [354, 200] on input "Mailing address" at bounding box center [327, 197] width 248 height 26
click at [301, 207] on input "Mailing address" at bounding box center [327, 197] width 248 height 26
click at [300, 198] on input "Mailing address" at bounding box center [327, 197] width 248 height 26
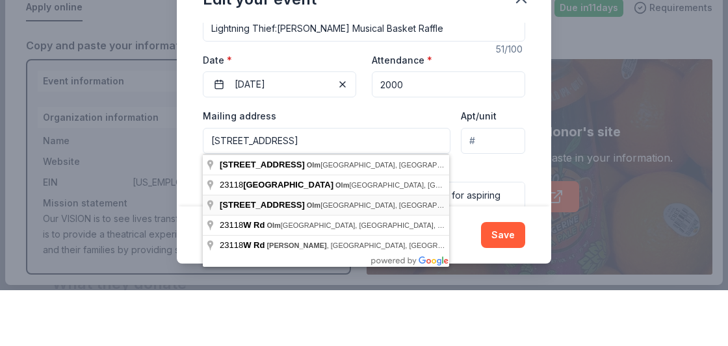
scroll to position [285, 0]
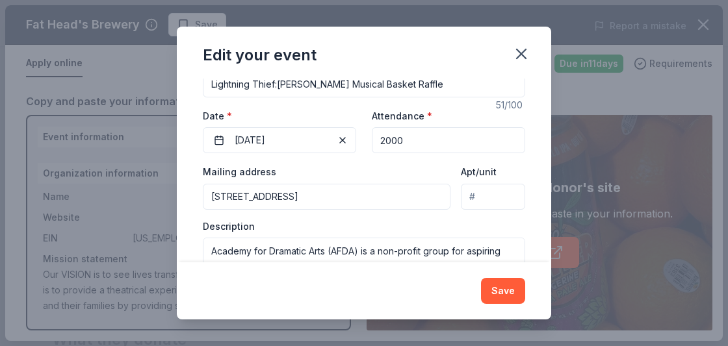
type input "23118 West Street, Olmsted Falls, OH, 44138"
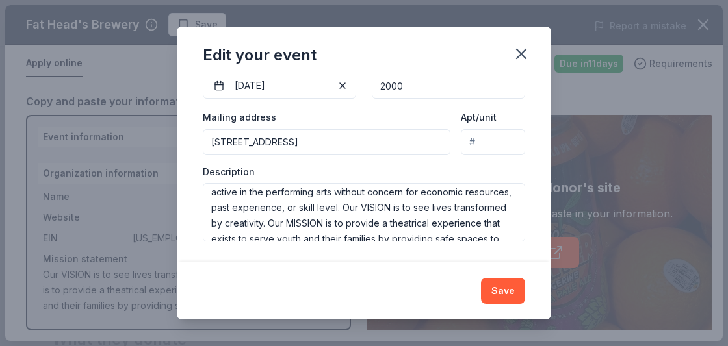
scroll to position [109, 0]
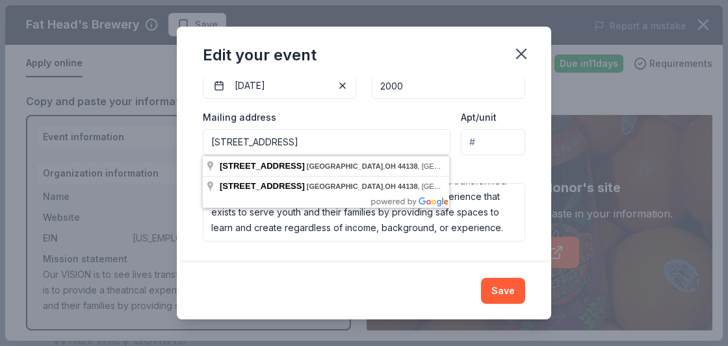
click at [288, 254] on div "Changes made here will update the Event too. Update donors you've applied to Le…" at bounding box center [364, 171] width 374 height 184
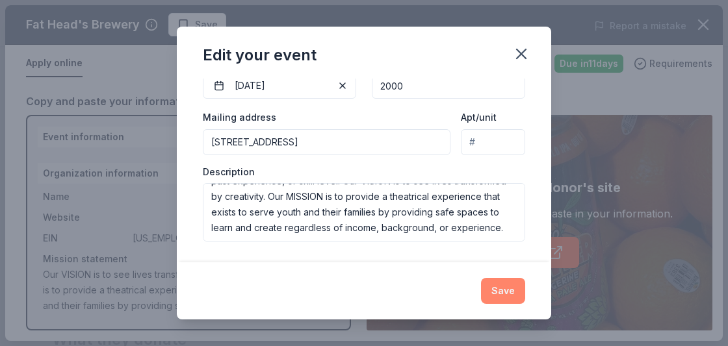
click at [506, 298] on button "Save" at bounding box center [503, 291] width 44 height 26
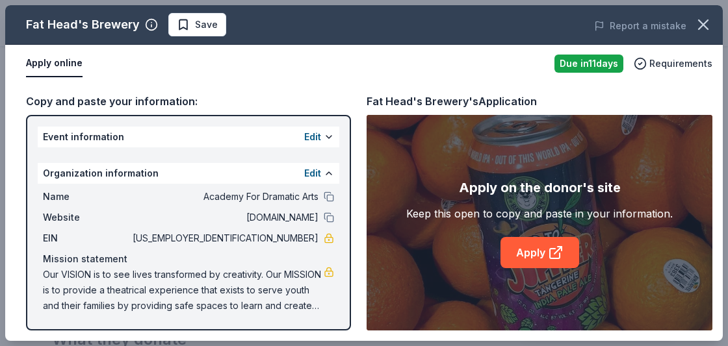
scroll to position [0, 0]
click at [550, 258] on icon at bounding box center [555, 254] width 10 height 10
